Goal: Transaction & Acquisition: Purchase product/service

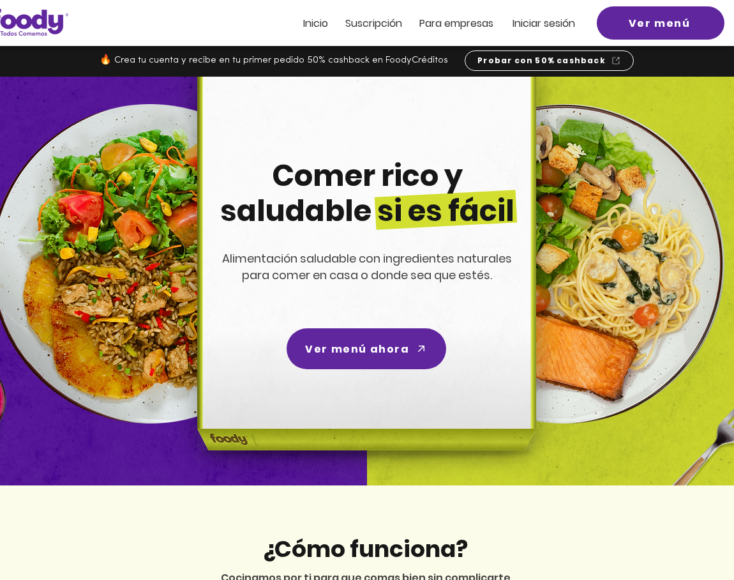
click at [536, 24] on span "Iniciar sesión" at bounding box center [544, 23] width 63 height 15
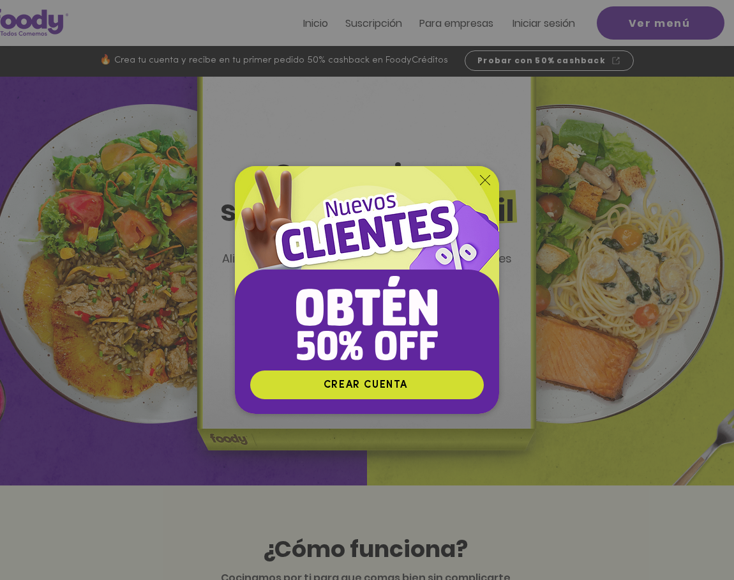
click at [485, 177] on icon "Volver al sitio" at bounding box center [485, 180] width 10 height 10
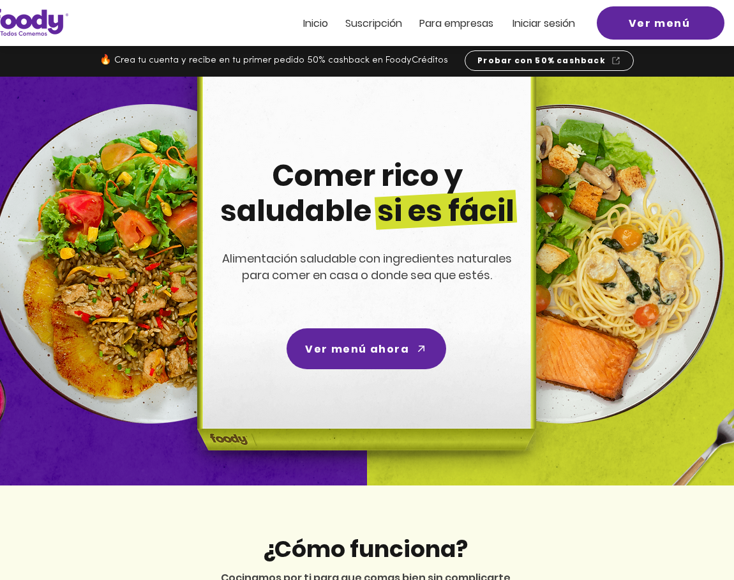
click at [532, 33] on div at bounding box center [367, 23] width 734 height 46
click at [529, 21] on span "Iniciar sesión" at bounding box center [544, 23] width 63 height 15
click at [555, 17] on span "Iniciar sesión" at bounding box center [544, 23] width 63 height 15
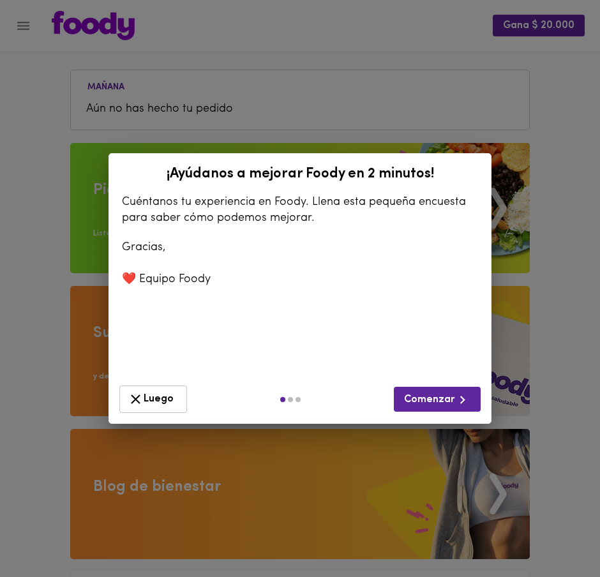
click at [137, 409] on button "Luego" at bounding box center [153, 399] width 68 height 27
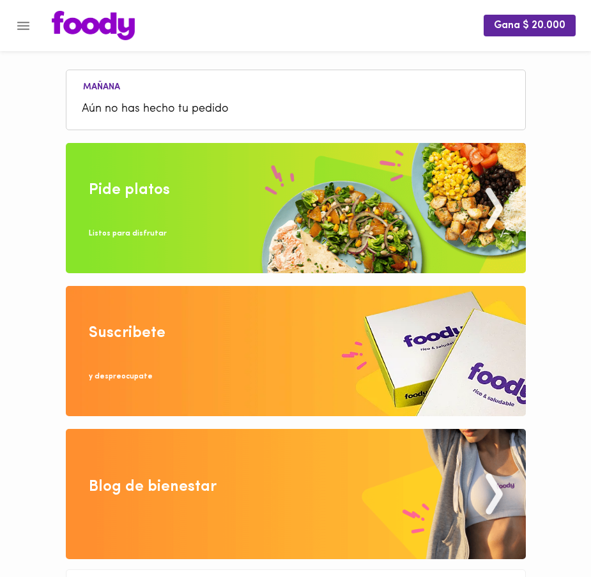
click at [288, 202] on img at bounding box center [296, 208] width 460 height 130
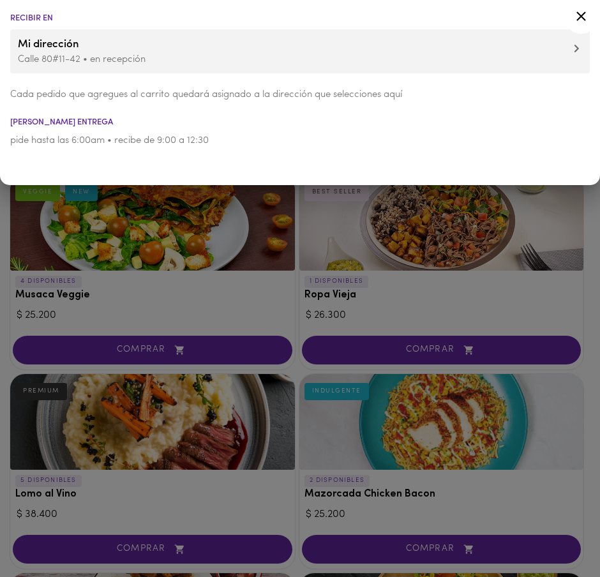
click at [566, 43] on span "Mi dirección" at bounding box center [300, 44] width 564 height 17
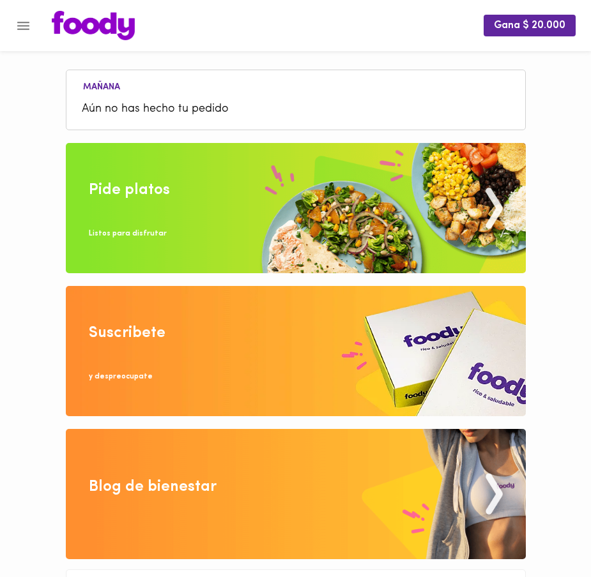
click at [231, 230] on img at bounding box center [296, 208] width 460 height 130
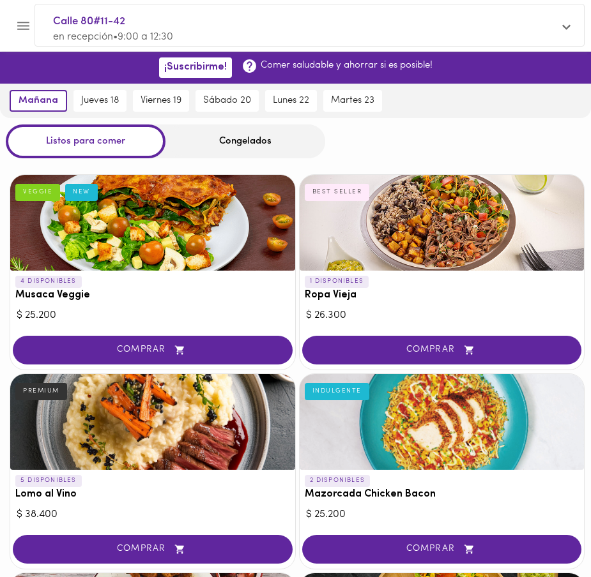
click at [414, 147] on div "Listos para comer Congelados" at bounding box center [295, 141] width 591 height 34
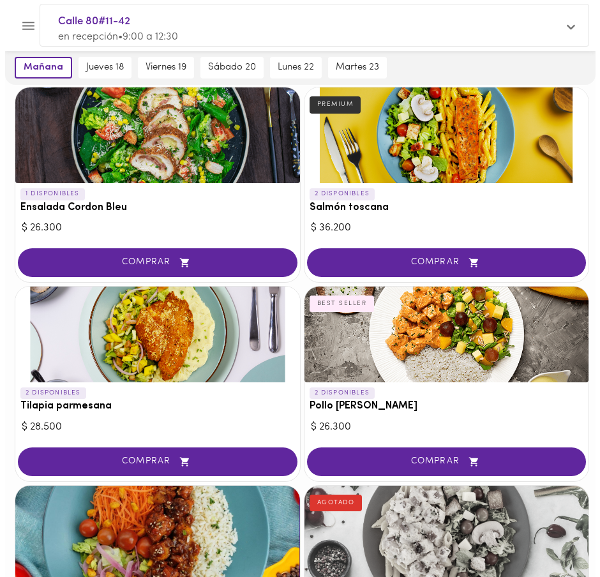
scroll to position [1027, 0]
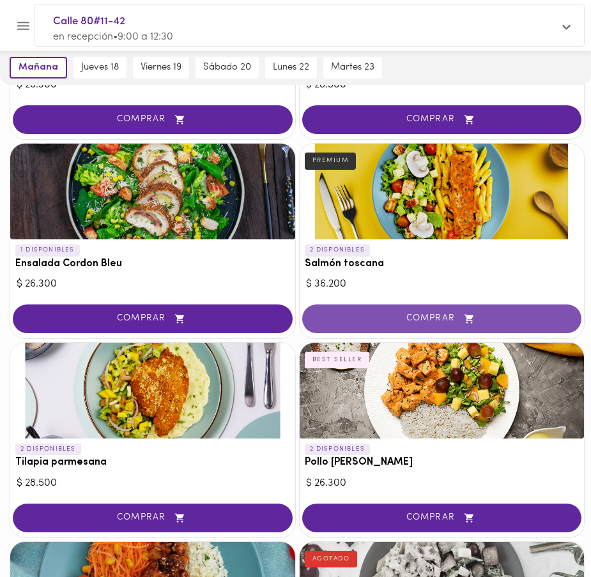
click at [407, 322] on span "COMPRAR" at bounding box center [442, 318] width 248 height 11
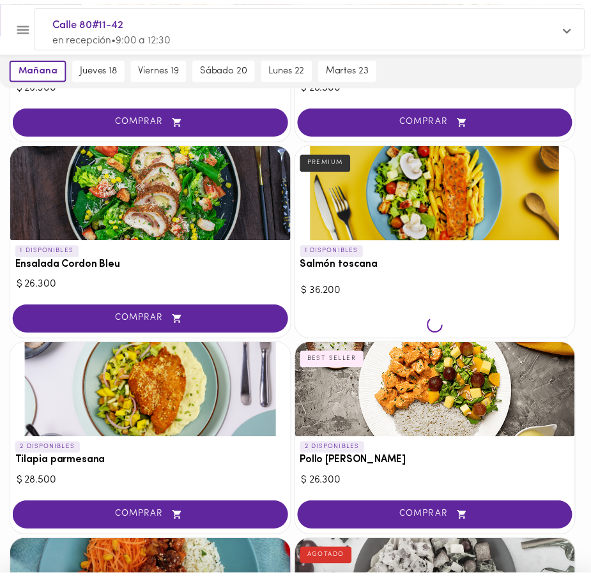
scroll to position [1027, 0]
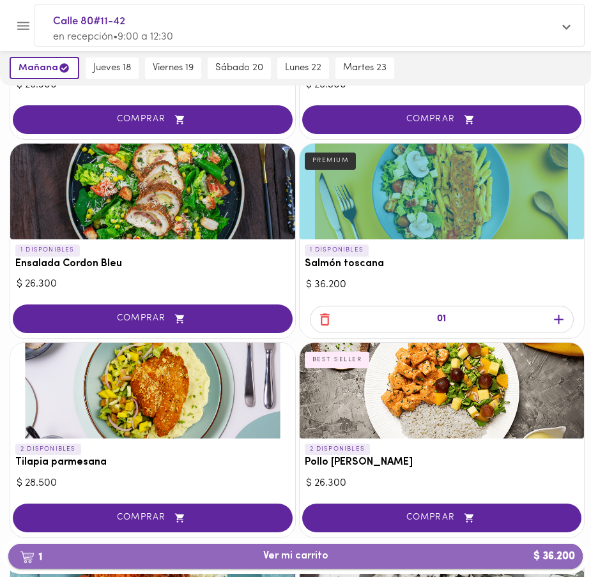
click at [299, 562] on span "1 Ver mi carrito $ 36.200" at bounding box center [295, 556] width 65 height 12
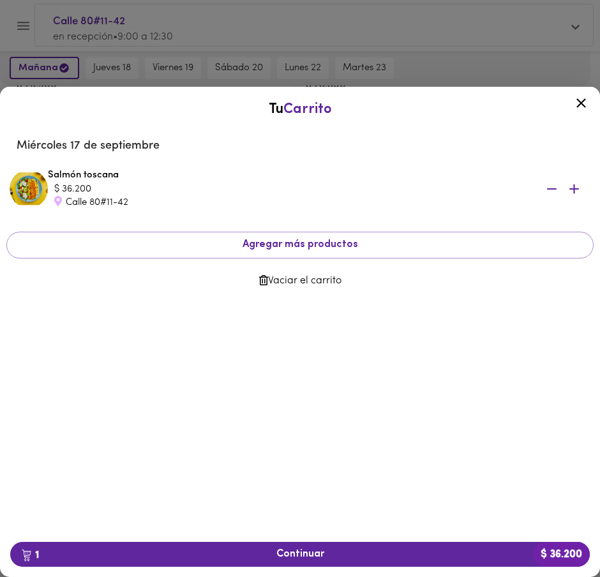
click at [589, 105] on icon at bounding box center [581, 103] width 16 height 16
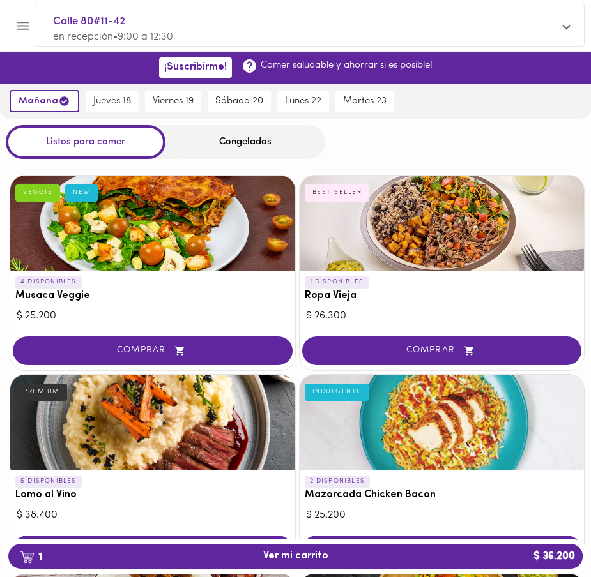
click at [248, 147] on div "Congelados" at bounding box center [245, 142] width 160 height 34
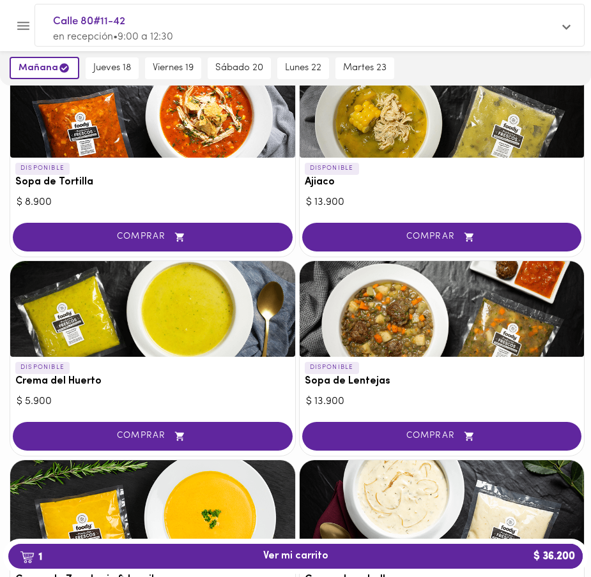
scroll to position [47, 0]
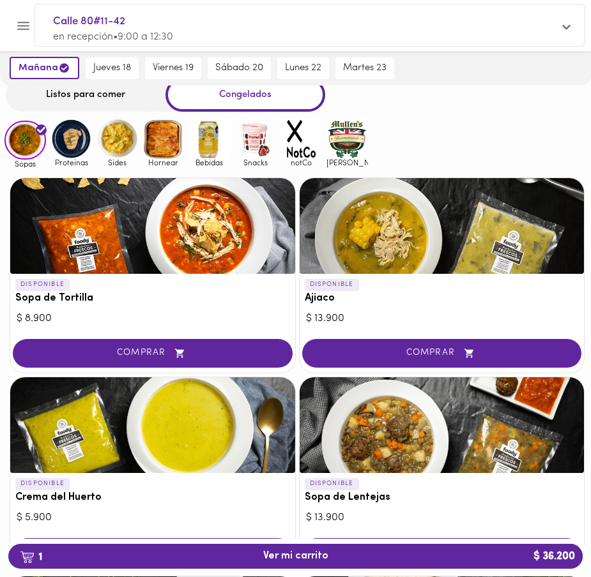
click at [79, 160] on span "Proteinas" at bounding box center [70, 162] width 41 height 8
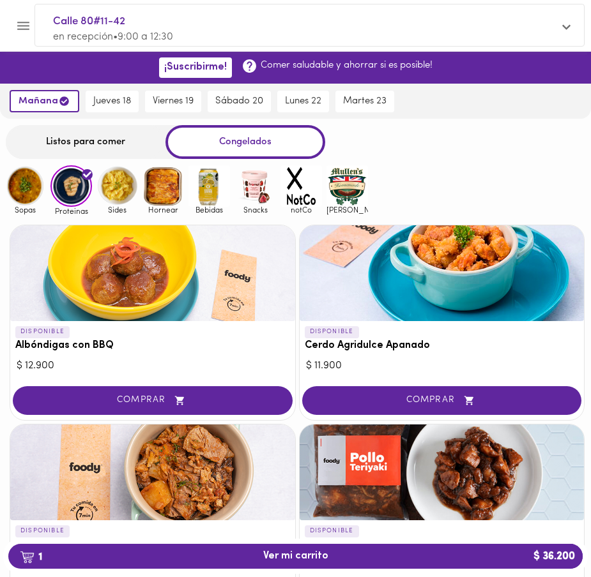
click at [125, 186] on img at bounding box center [116, 185] width 41 height 41
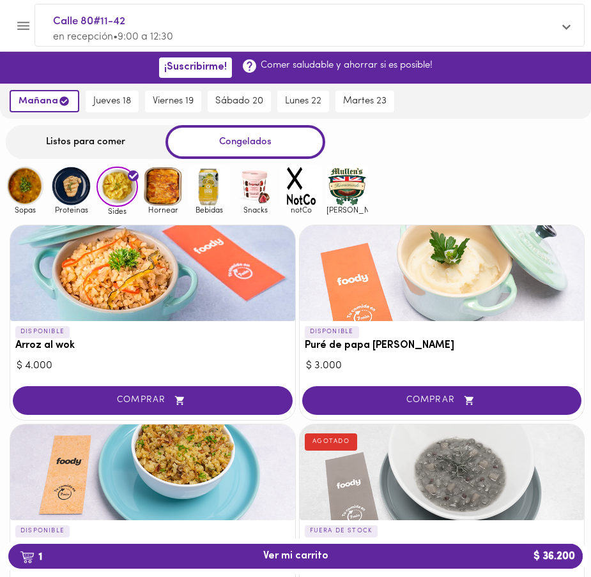
click at [165, 193] on img at bounding box center [162, 185] width 41 height 41
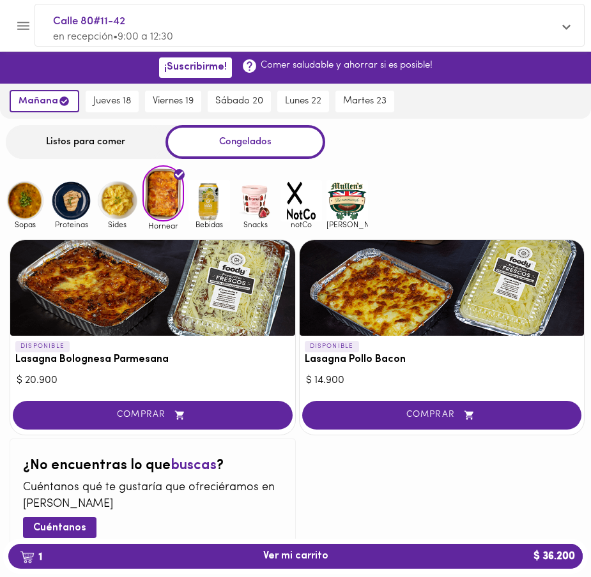
click at [203, 204] on img at bounding box center [208, 200] width 41 height 41
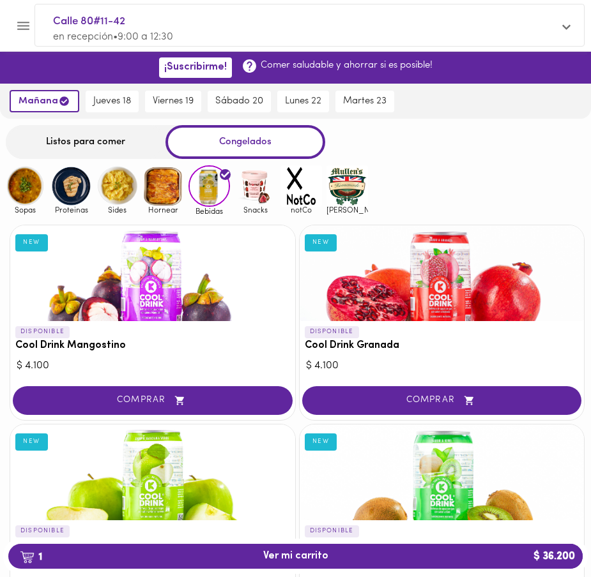
click at [244, 204] on img at bounding box center [254, 185] width 41 height 41
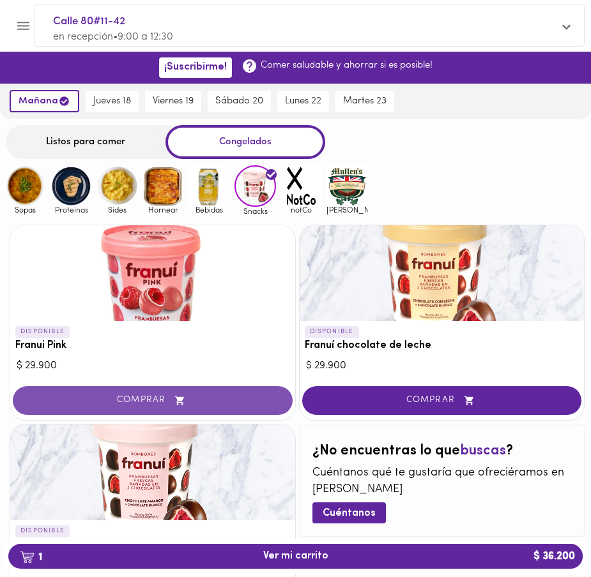
click at [149, 400] on span "COMPRAR" at bounding box center [153, 400] width 248 height 11
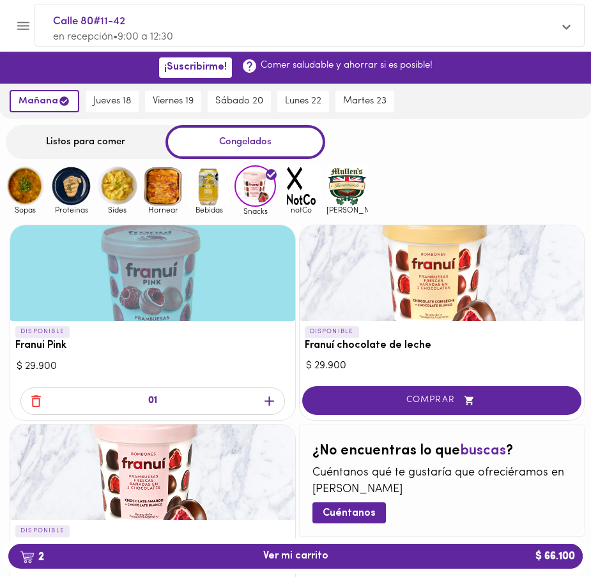
click at [309, 191] on img at bounding box center [300, 185] width 41 height 41
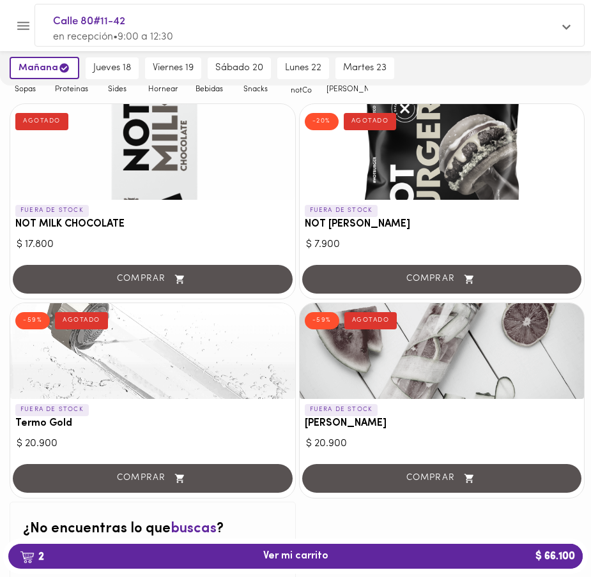
scroll to position [99, 0]
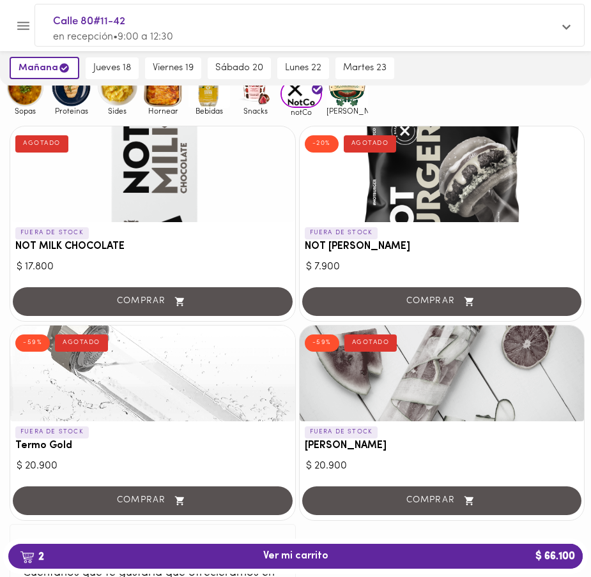
click at [347, 103] on img at bounding box center [346, 86] width 41 height 41
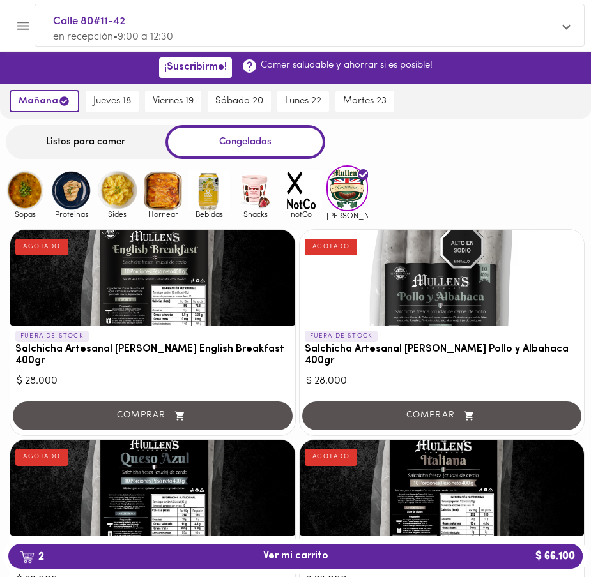
click at [244, 196] on img at bounding box center [254, 190] width 41 height 41
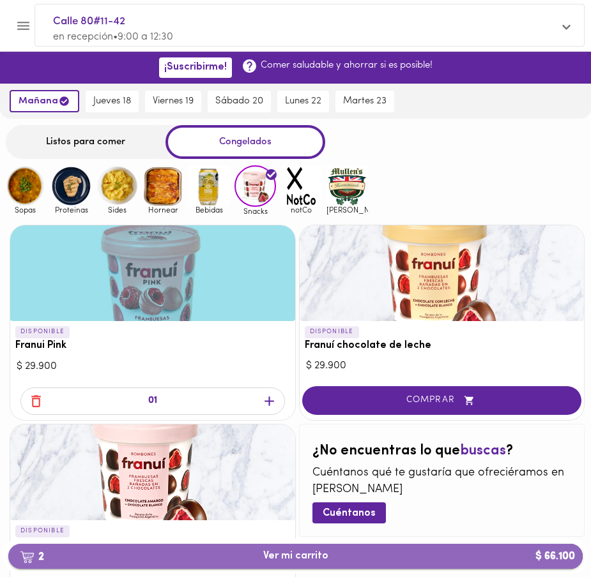
click at [281, 564] on button "2 Ver mi carrito $ 66.100" at bounding box center [295, 556] width 574 height 25
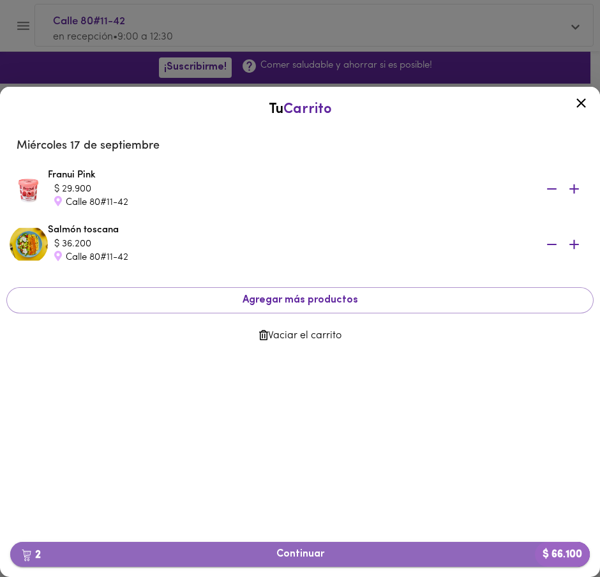
click at [326, 556] on span "2 Continuar $ 66.100" at bounding box center [299, 554] width 559 height 12
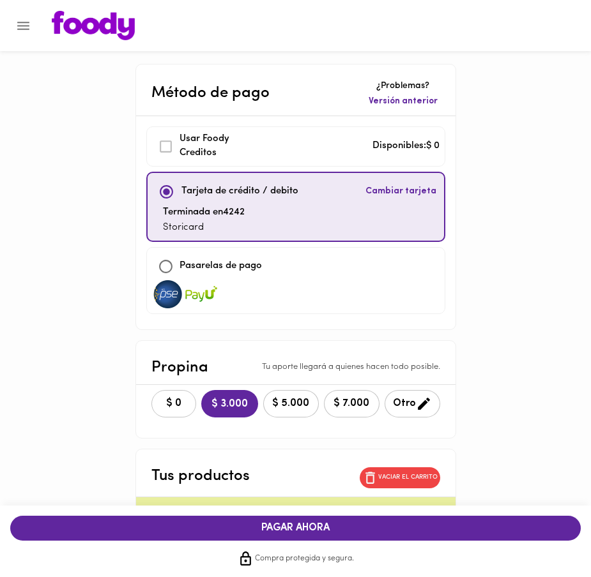
click at [160, 398] on span "$ 0" at bounding box center [174, 404] width 28 height 12
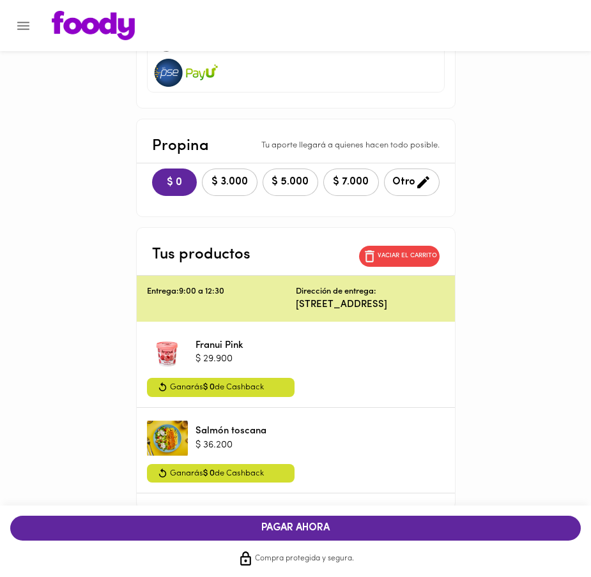
scroll to position [485, 0]
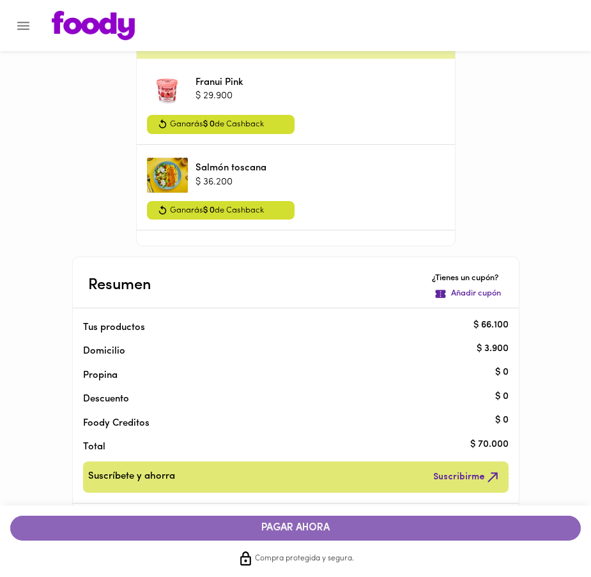
click at [322, 536] on button "PAGAR AHORA" at bounding box center [295, 528] width 570 height 25
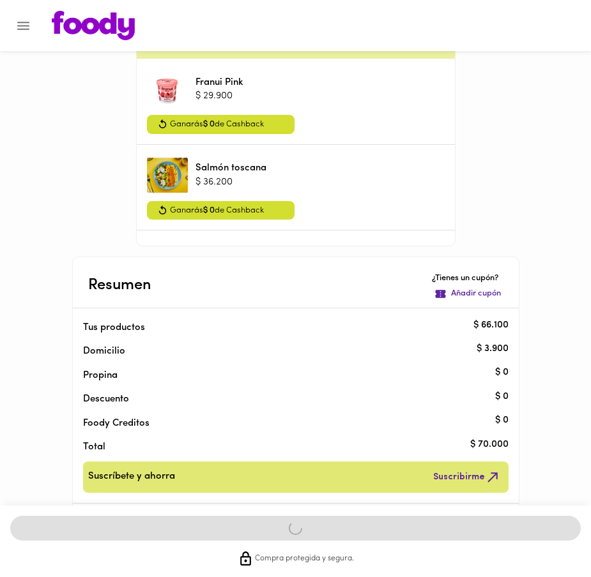
scroll to position [282, 0]
